Goal: Task Accomplishment & Management: Manage account settings

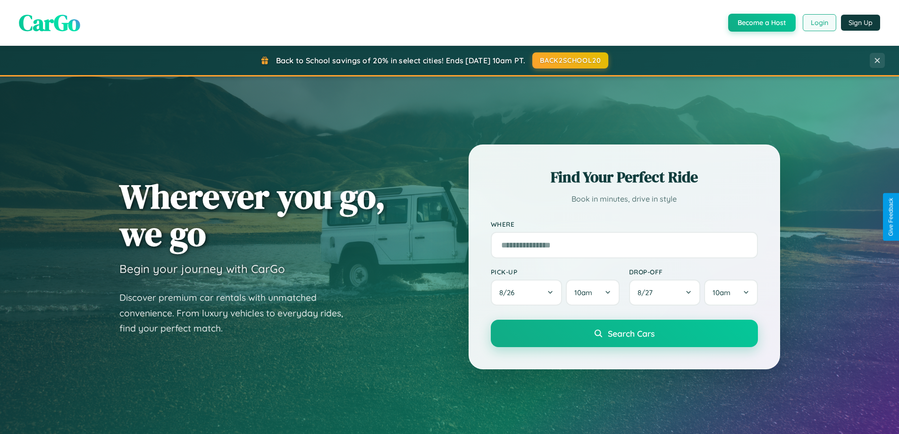
click at [819, 23] on button "Login" at bounding box center [820, 22] width 34 height 17
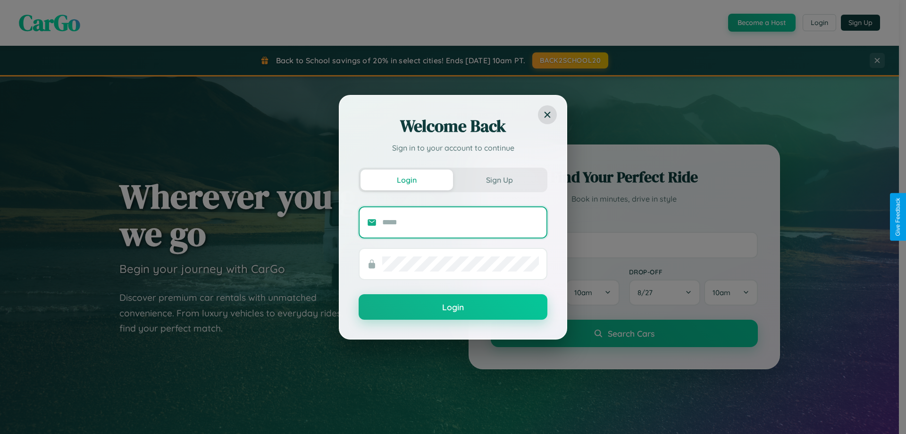
click at [461, 222] on input "text" at bounding box center [460, 222] width 157 height 15
type input "**********"
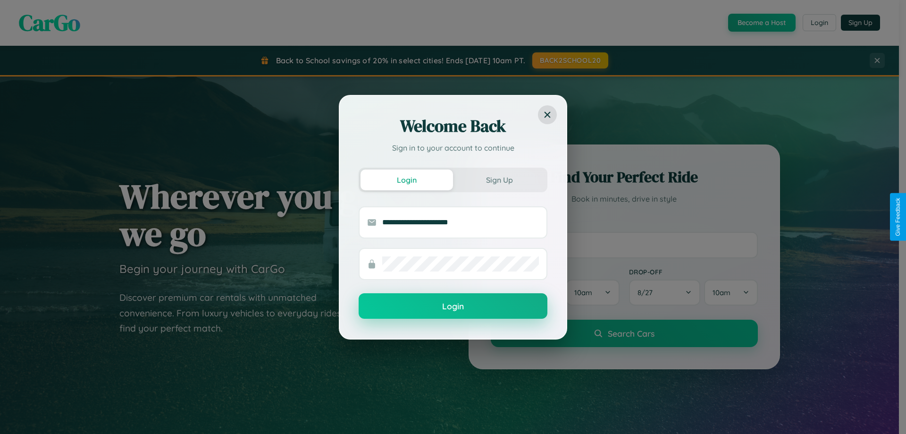
click at [453, 306] on button "Login" at bounding box center [453, 305] width 189 height 25
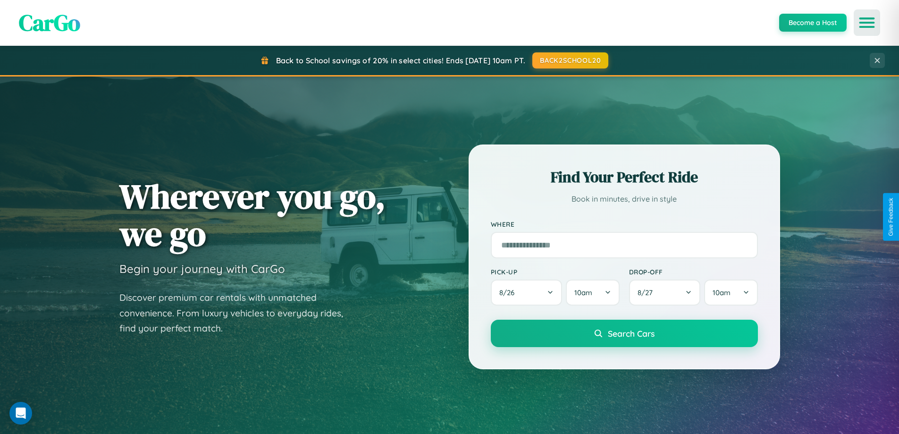
click at [867, 23] on icon "Open menu" at bounding box center [868, 22] width 14 height 8
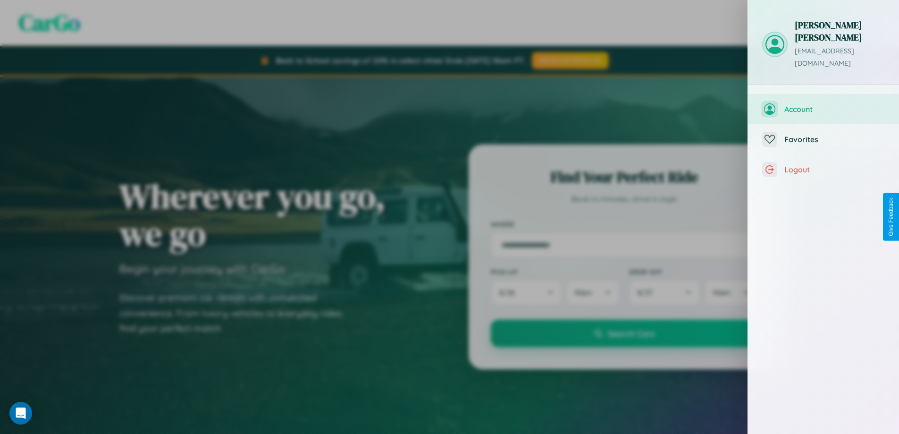
click at [824, 104] on span "Account" at bounding box center [835, 108] width 101 height 9
